Goal: Information Seeking & Learning: Check status

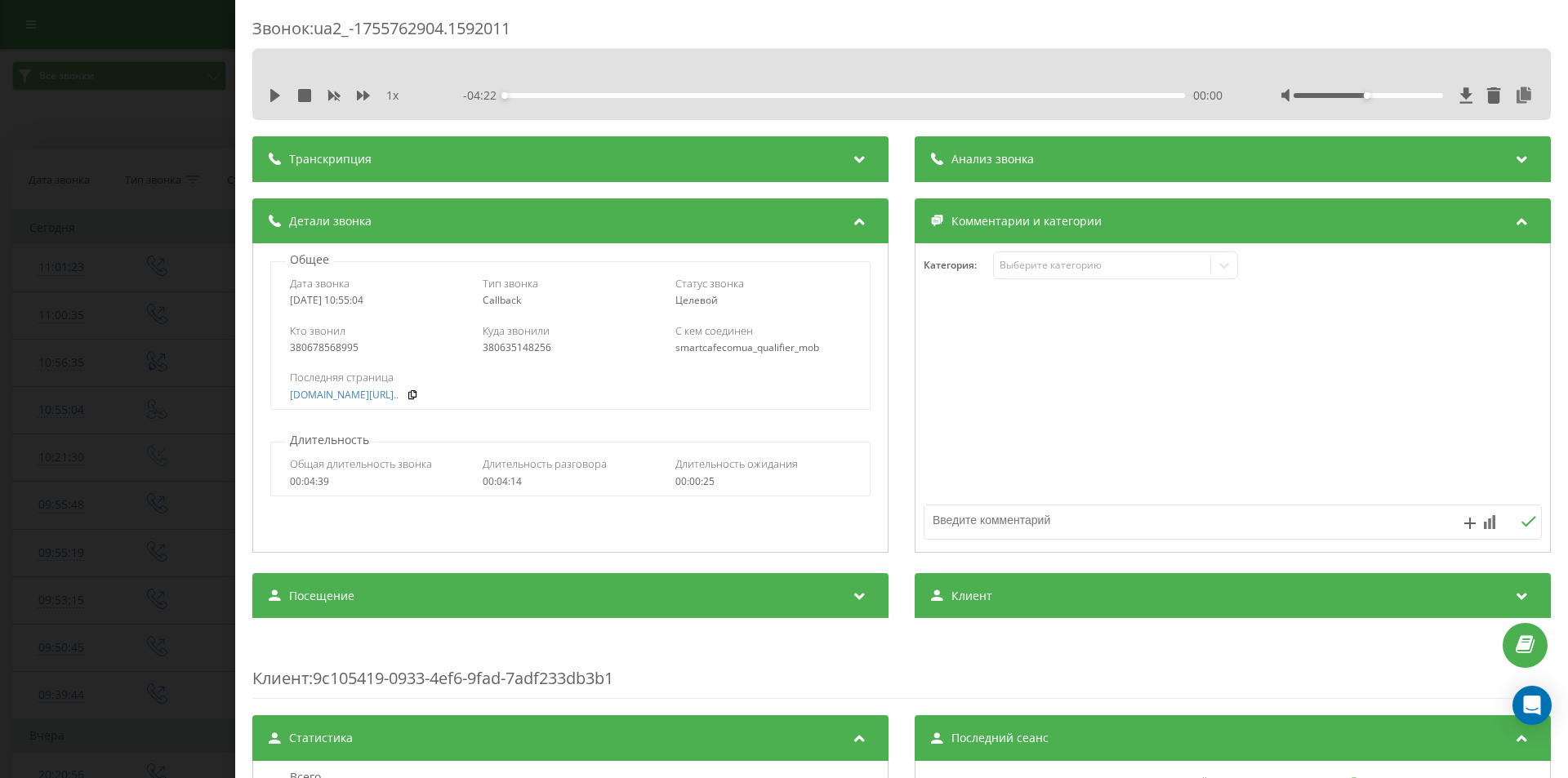
click at [185, 248] on div "Звонок : ua2_-1755762904.1592011 1 x - 04:22 00:00 00:00 Транскрипция Для анали…" at bounding box center [784, 389] width 1568 height 778
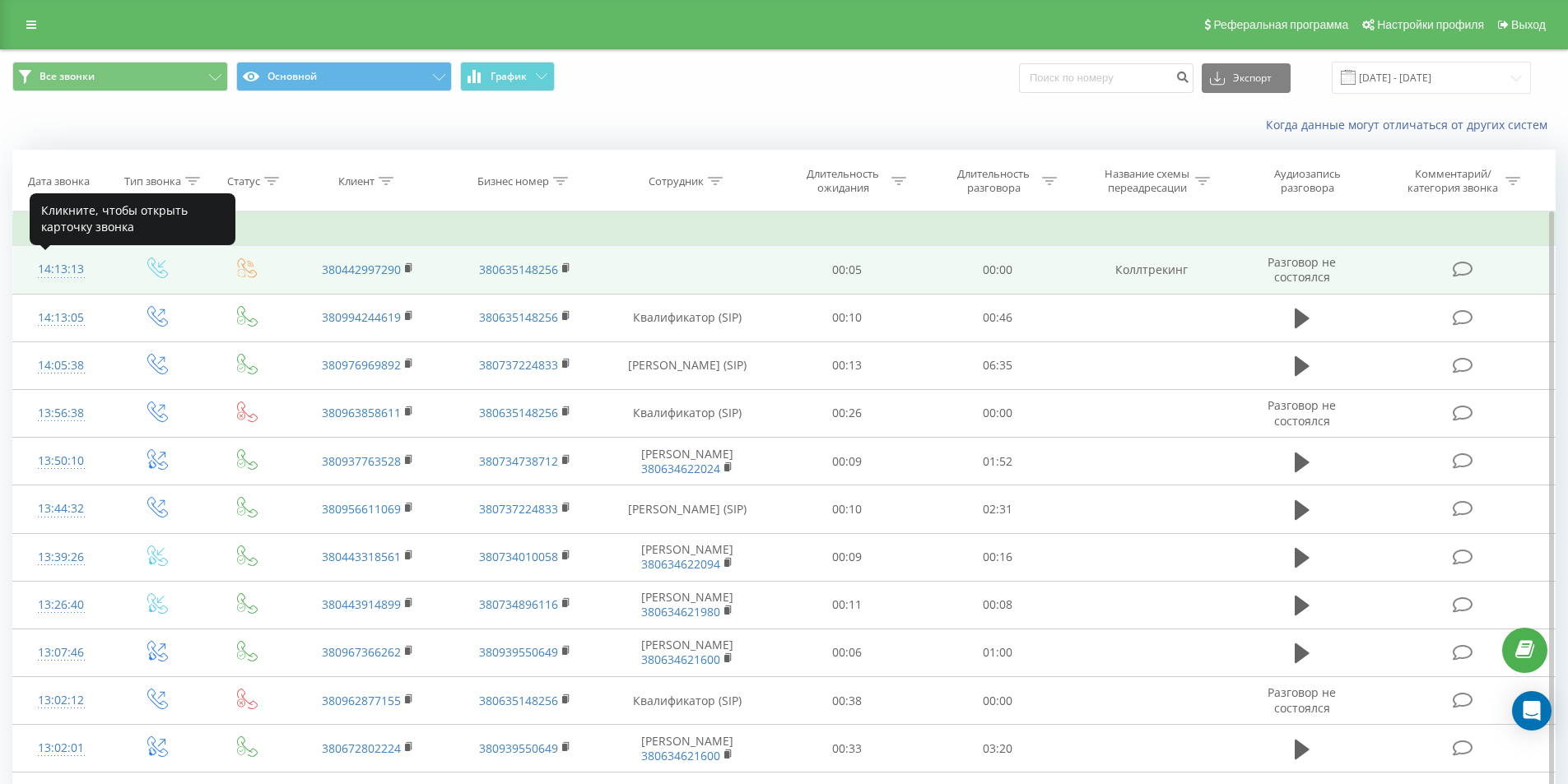
click at [72, 269] on div "14:13:13" at bounding box center [61, 269] width 63 height 33
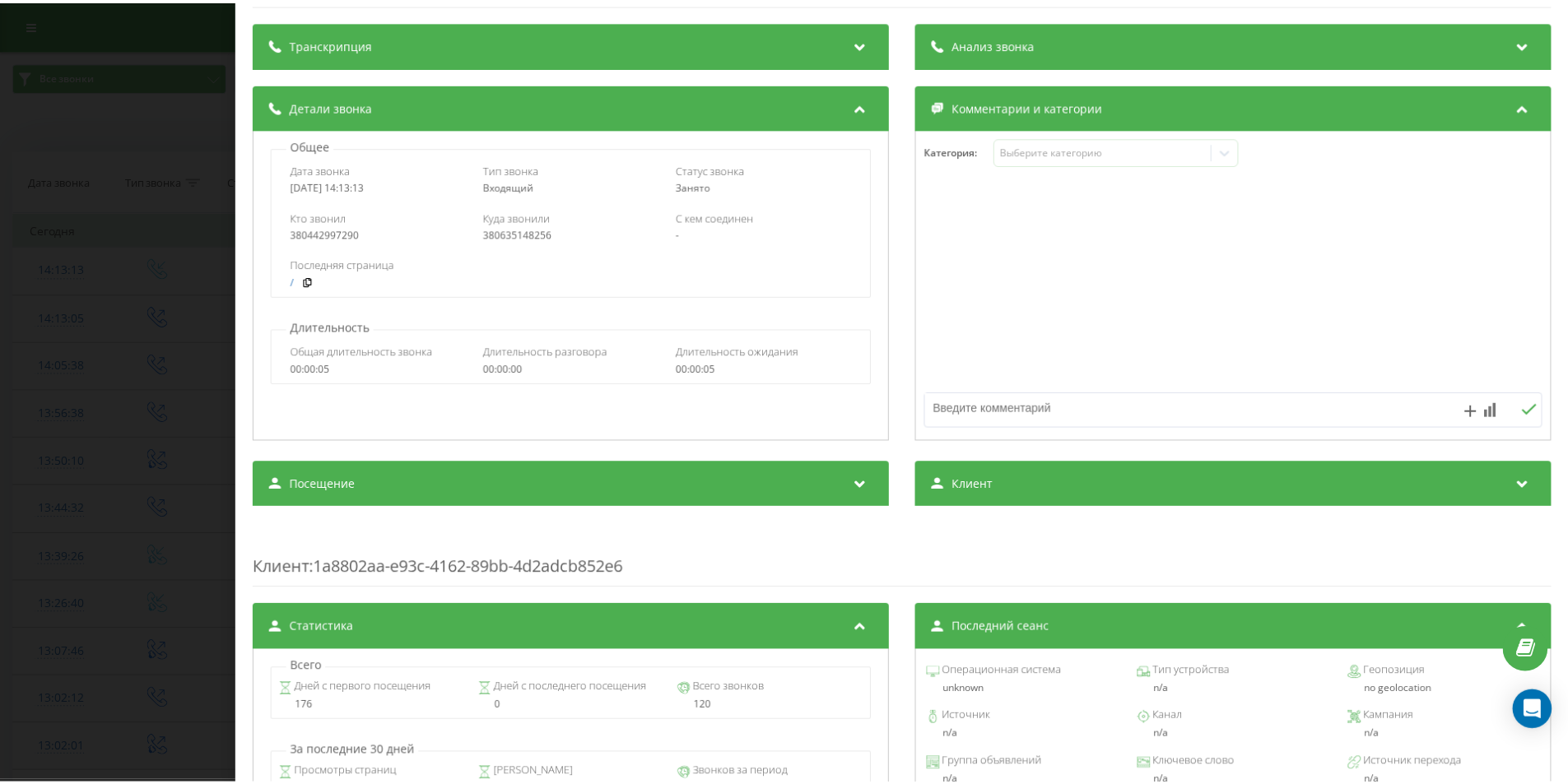
scroll to position [2, 0]
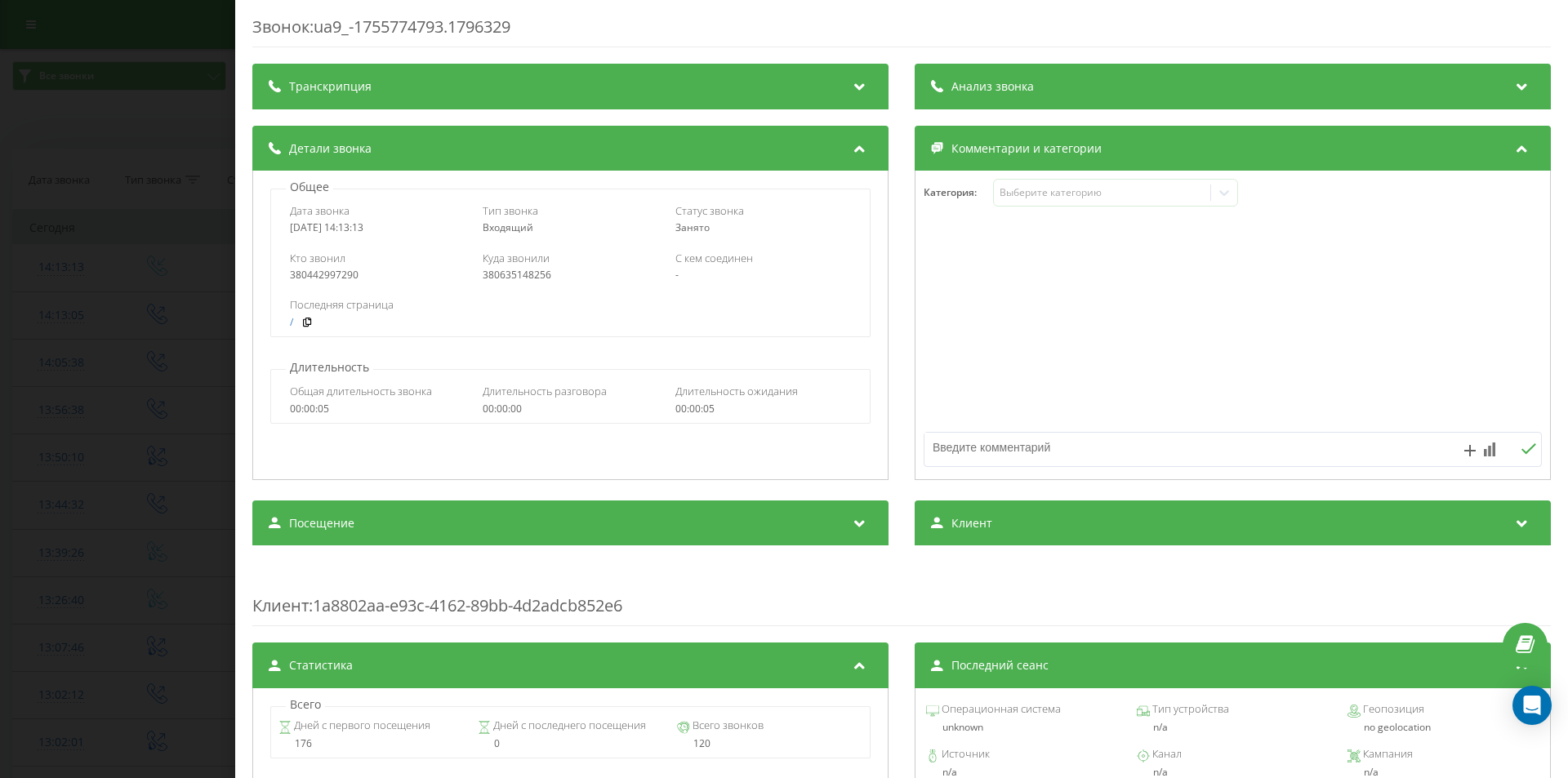
click at [131, 269] on div "Звонок : ua9_-1755774793.1796329 Транскрипция Для анализа AI будущих звонков на…" at bounding box center [784, 389] width 1568 height 778
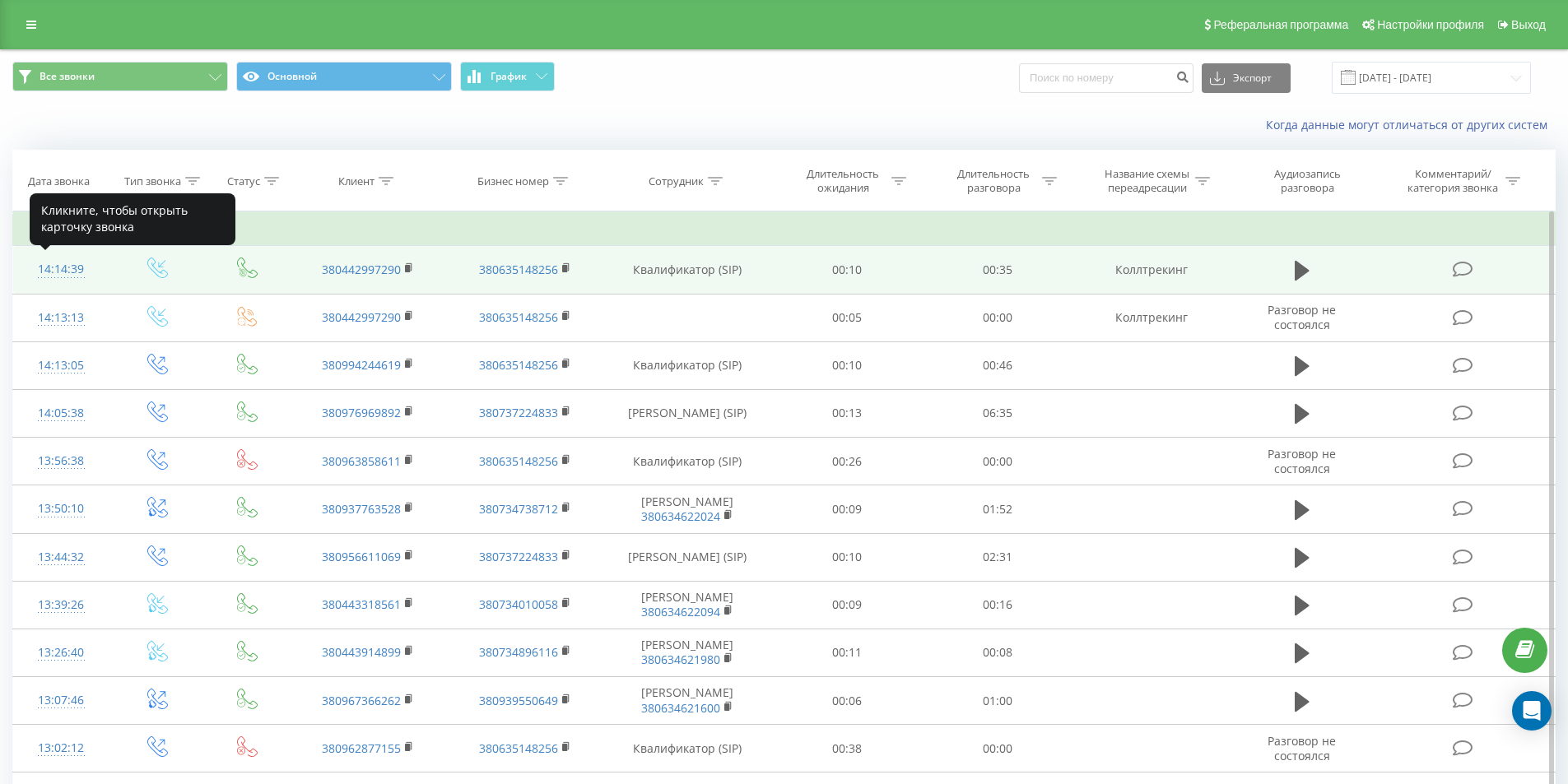
click at [58, 274] on div "14:14:39" at bounding box center [61, 269] width 63 height 33
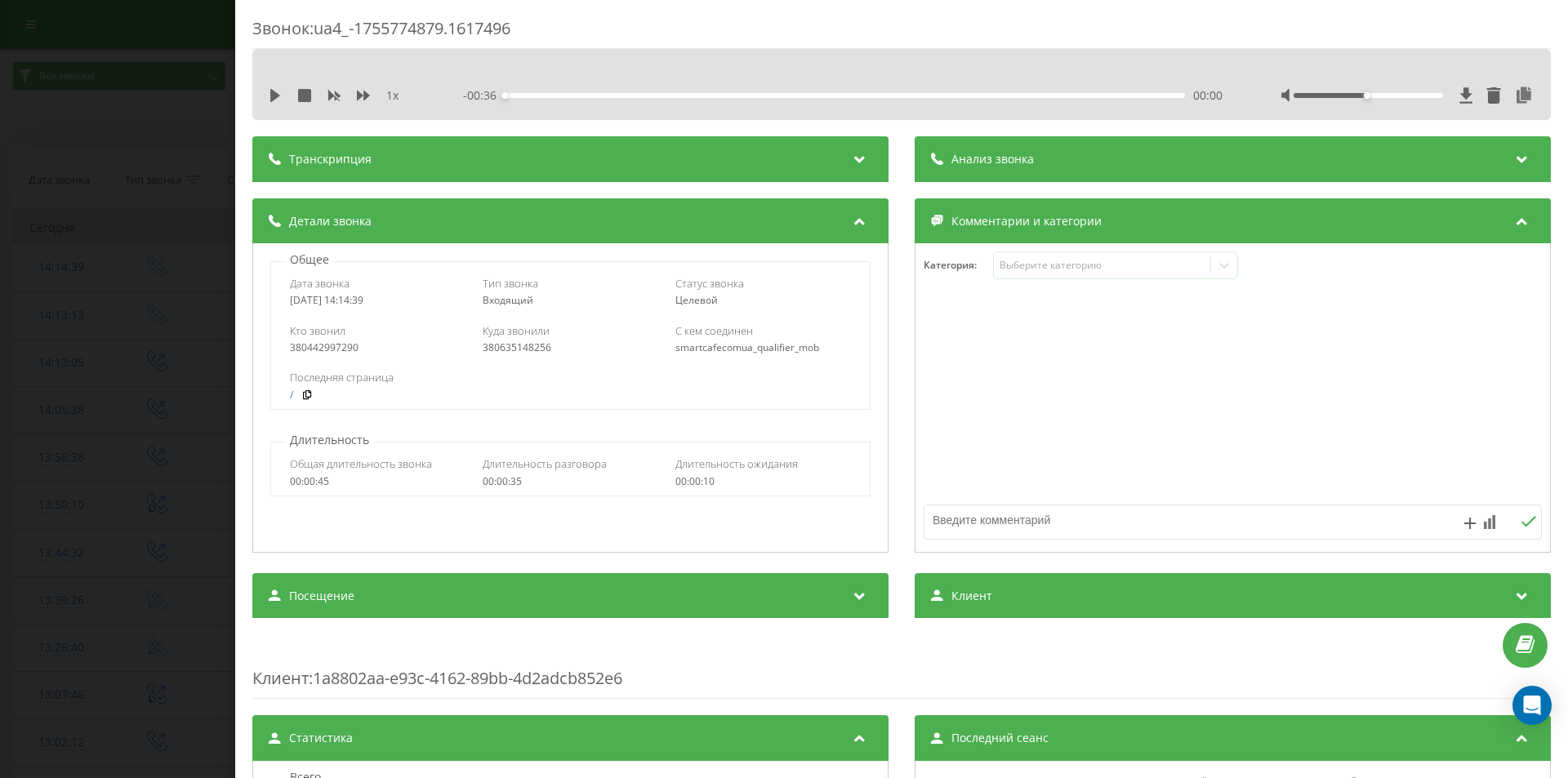
click at [187, 353] on div "Звонок : ua4_-1755774879.1617496 1 x - 00:36 00:00 00:00 Транскрипция Для анали…" at bounding box center [784, 389] width 1568 height 778
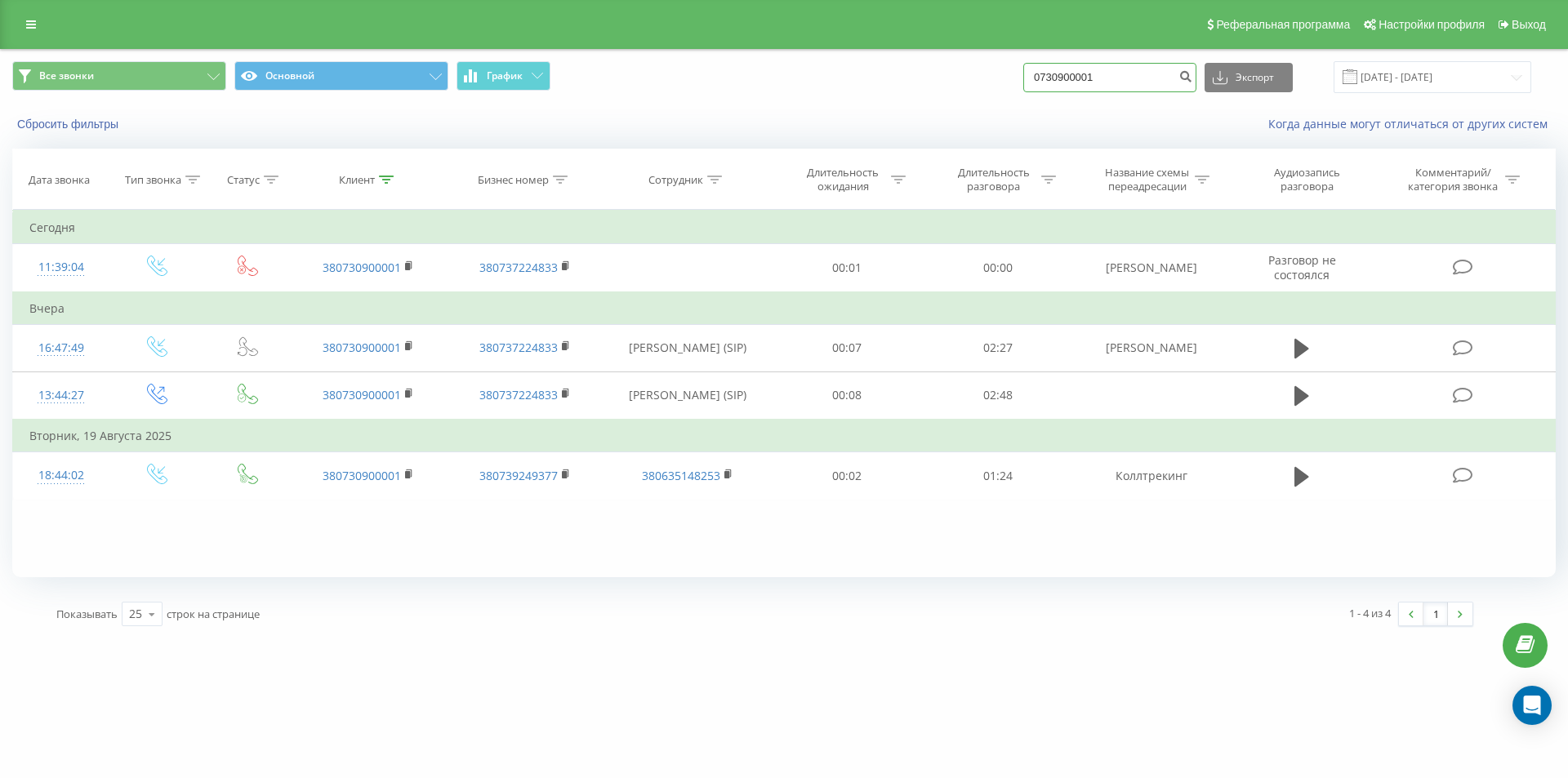
drag, startPoint x: 1132, startPoint y: 79, endPoint x: 987, endPoint y: 78, distance: 145.0
click at [987, 78] on div "Все звонки Основной График 0730900001 Экспорт .csv .xls .xlsx 21.05.2025 - 21.0…" at bounding box center [784, 77] width 1543 height 32
type input "0630449477"
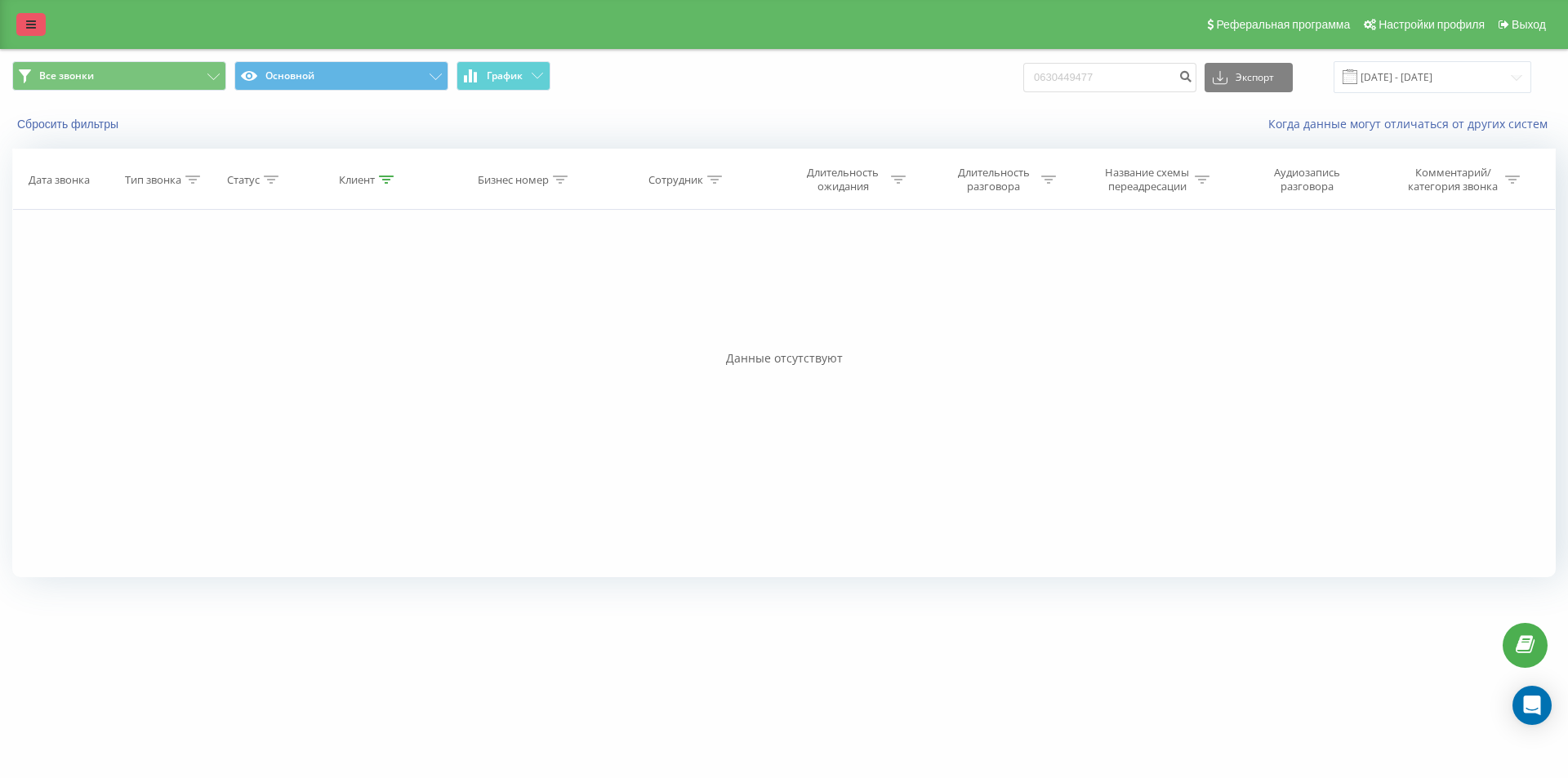
click at [25, 22] on link at bounding box center [31, 24] width 30 height 23
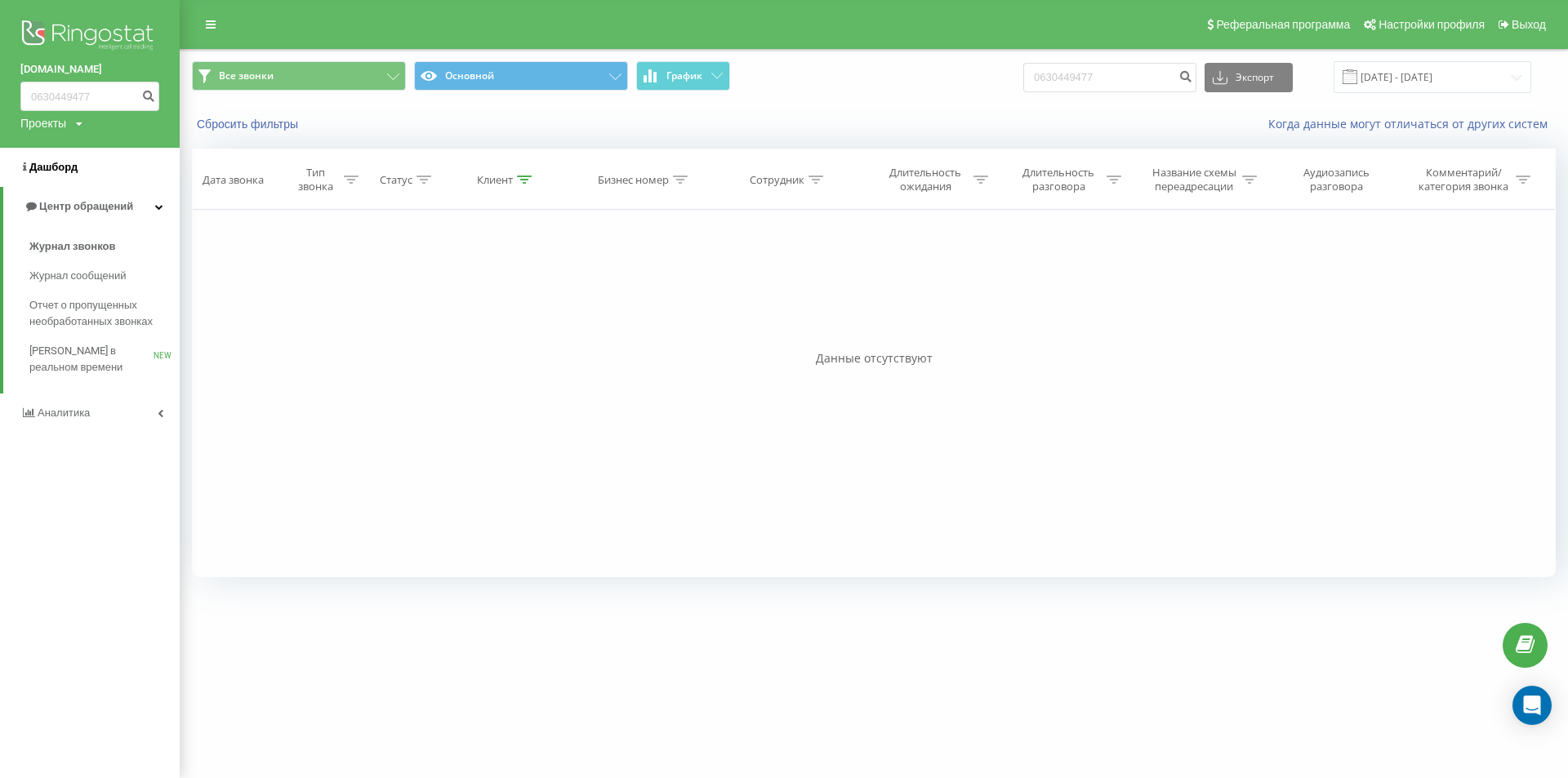
click at [50, 173] on span "Дашборд" at bounding box center [54, 166] width 48 height 12
